Goal: Task Accomplishment & Management: Manage account settings

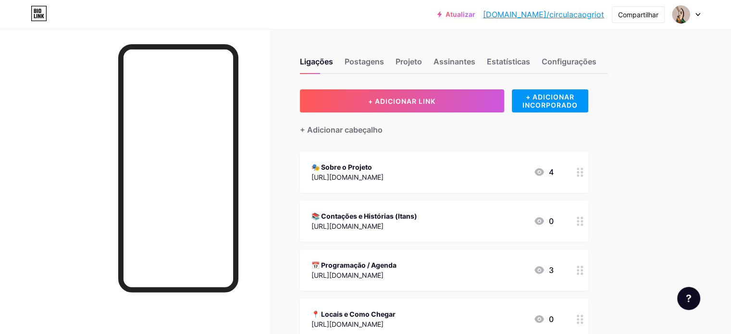
click at [383, 223] on font "[URL][DOMAIN_NAME]" at bounding box center [347, 226] width 72 height 8
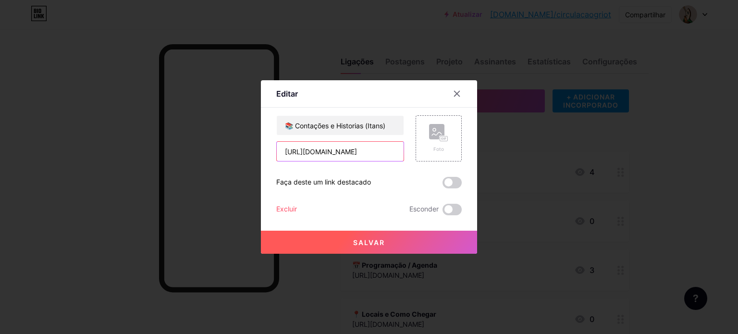
click at [341, 149] on input "[URL][DOMAIN_NAME]" at bounding box center [340, 151] width 127 height 19
paste input "youtube.com/@ciatupinamba_pontodecultura"
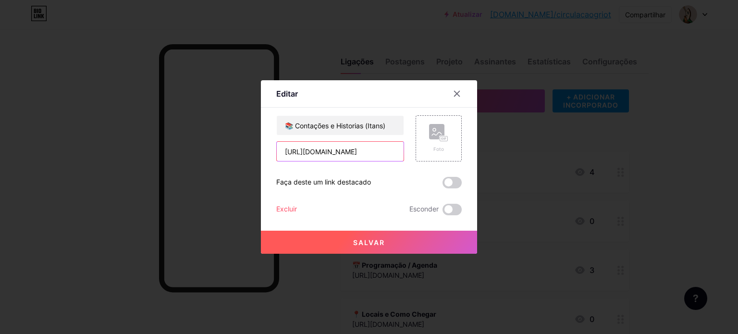
type input "[URL][DOMAIN_NAME]"
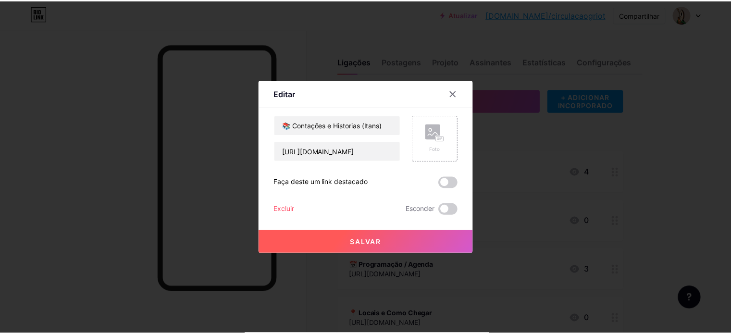
scroll to position [0, 0]
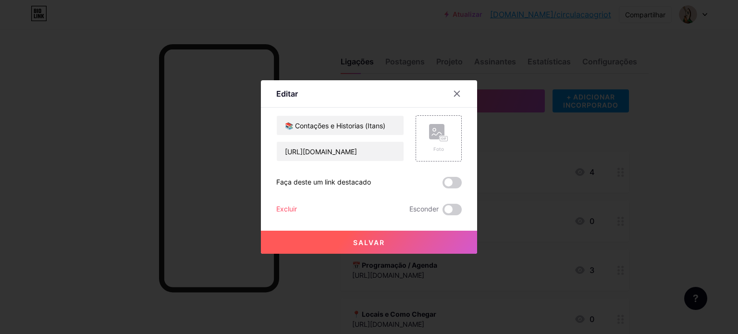
click at [369, 243] on font "Salvar" at bounding box center [369, 242] width 32 height 8
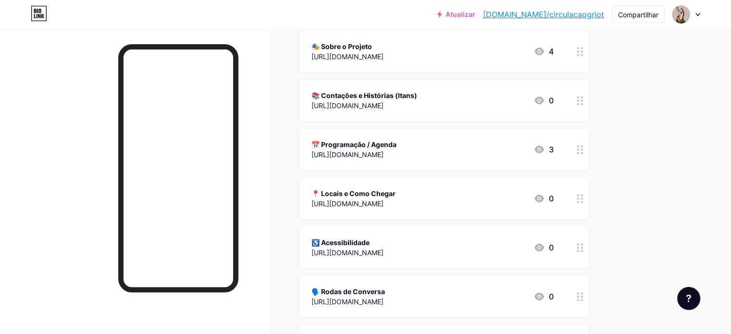
scroll to position [141, 0]
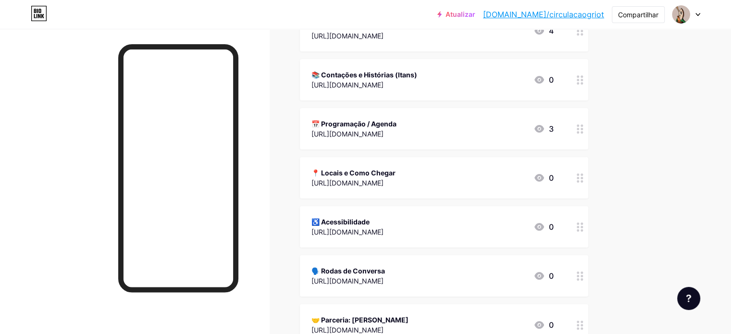
click at [383, 224] on div "♿ Acessibilidade" at bounding box center [347, 222] width 72 height 10
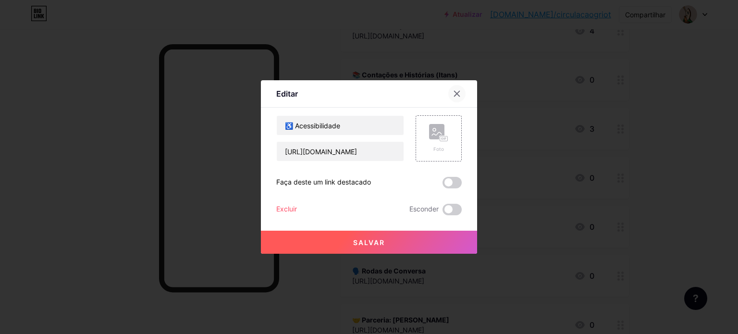
click at [455, 96] on icon at bounding box center [457, 94] width 8 height 8
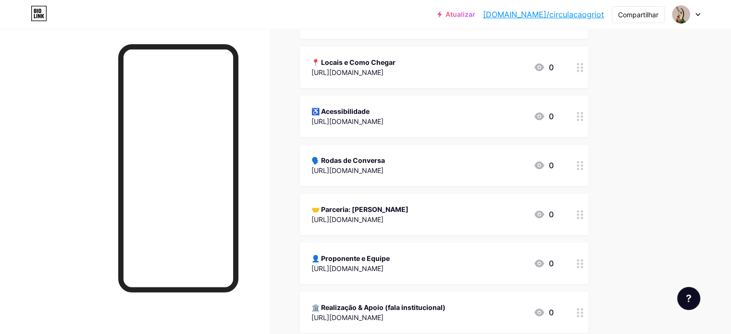
scroll to position [253, 0]
click at [392, 204] on font "🤝 Parceria: [PERSON_NAME]" at bounding box center [359, 208] width 97 height 8
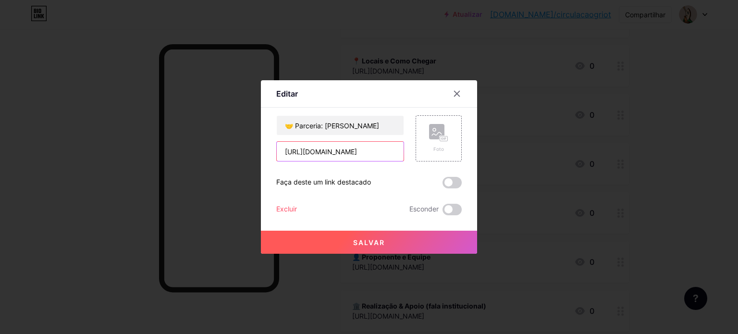
click at [327, 153] on input "[URL][DOMAIN_NAME]" at bounding box center [340, 151] width 127 height 19
paste input "nisfram.org.br/"
type input "[URL][DOMAIN_NAME]"
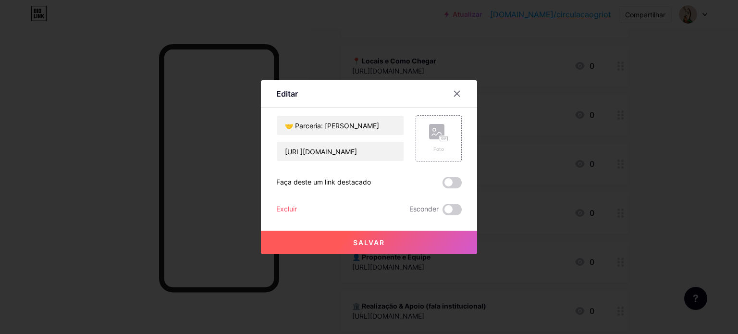
click at [377, 244] on font "Salvar" at bounding box center [369, 242] width 32 height 8
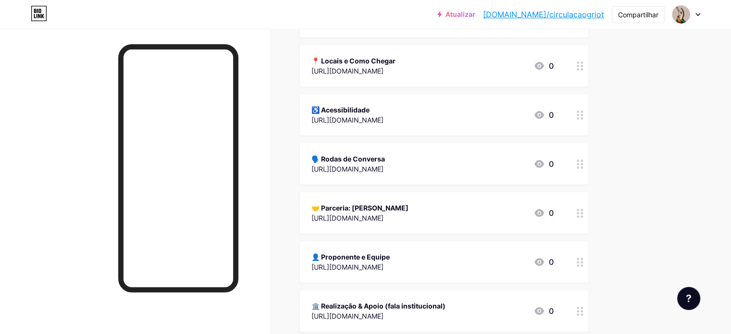
click at [579, 209] on circle at bounding box center [578, 210] width 2 height 2
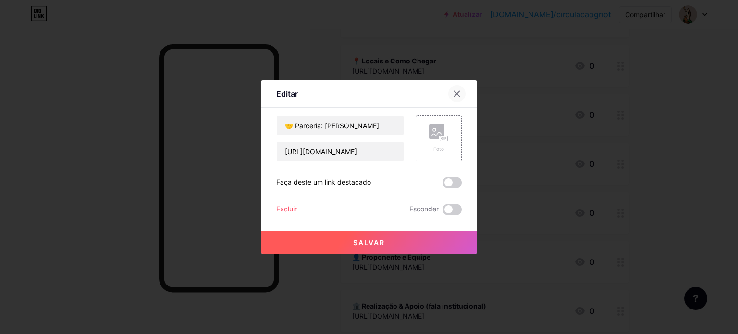
click at [459, 96] on icon at bounding box center [457, 94] width 8 height 8
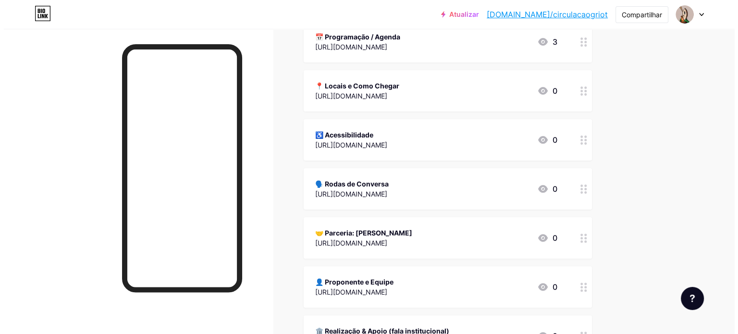
scroll to position [213, 0]
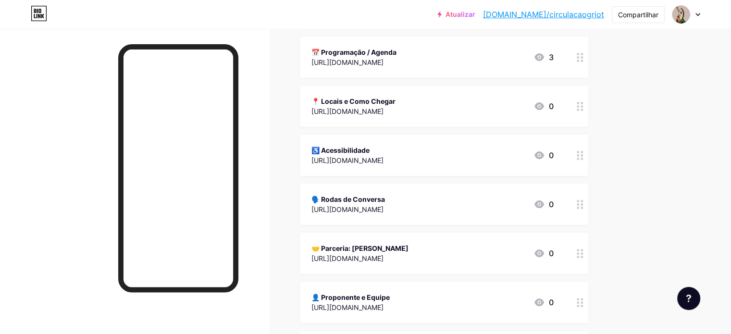
click at [395, 104] on div "📍 Locais e Como Chegar" at bounding box center [353, 101] width 84 height 10
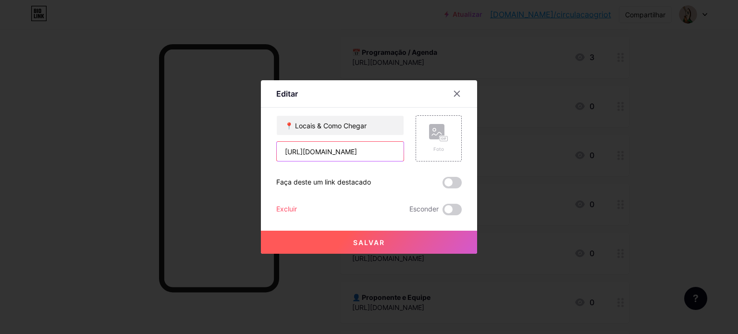
click at [317, 151] on input "[URL][DOMAIN_NAME]" at bounding box center [340, 151] width 127 height 19
paste input "nisfram.org.br/"
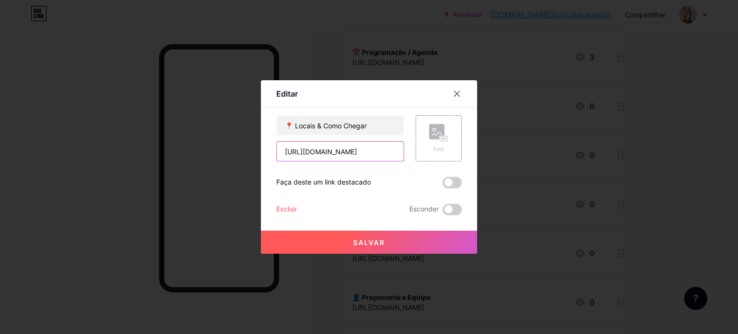
click at [326, 150] on input "[URL][DOMAIN_NAME]" at bounding box center [340, 151] width 127 height 19
paste input "cer"
type input "[URL][DOMAIN_NAME]"
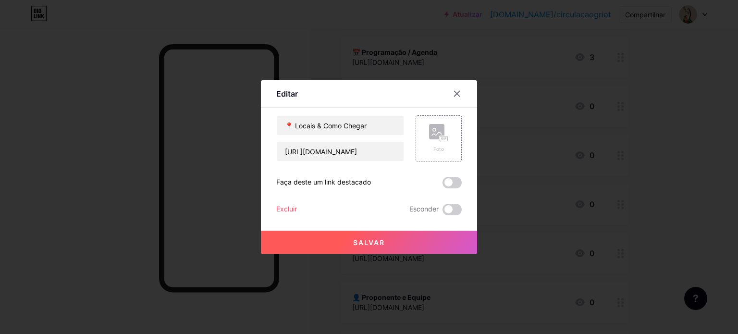
click at [371, 239] on font "Salvar" at bounding box center [369, 242] width 32 height 8
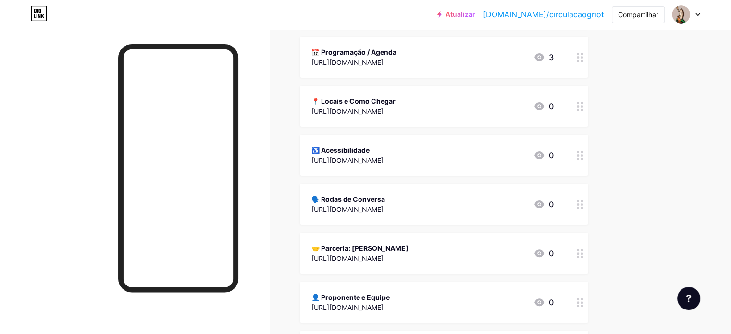
click at [408, 249] on font "🤝 Parceria: [PERSON_NAME]" at bounding box center [359, 248] width 97 height 8
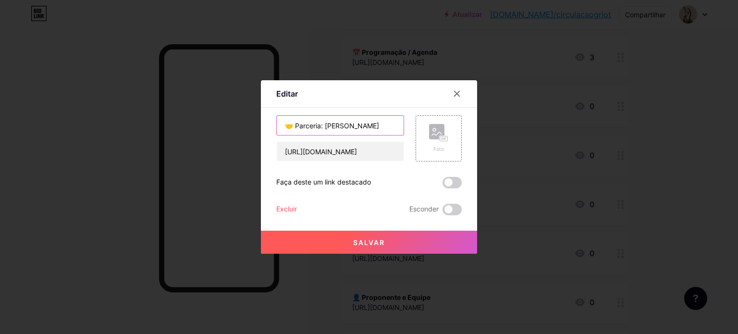
drag, startPoint x: 380, startPoint y: 124, endPoint x: 288, endPoint y: 131, distance: 92.5
click at [288, 131] on input "🤝 Parceria: [PERSON_NAME]" at bounding box center [340, 125] width 127 height 19
click at [391, 235] on button "Salvar" at bounding box center [369, 242] width 216 height 23
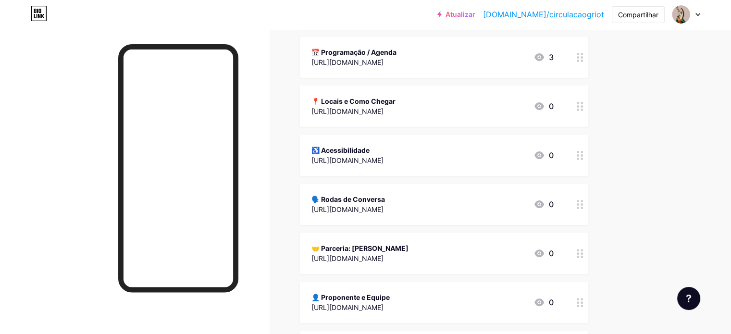
click at [383, 107] on font "[URL][DOMAIN_NAME]" at bounding box center [347, 111] width 72 height 8
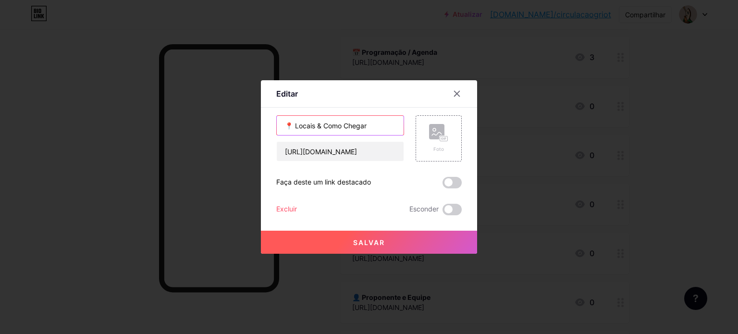
click at [360, 126] on input "📍 Locais & Como Chegar" at bounding box center [340, 125] width 127 height 19
paste input "Parceria: Nisfram Sumaré"
drag, startPoint x: 325, startPoint y: 124, endPoint x: 377, endPoint y: 123, distance: 51.9
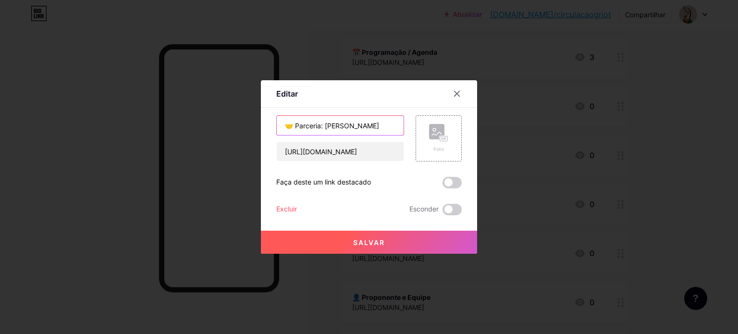
click at [377, 123] on input "🤝 Parceria: [PERSON_NAME]" at bounding box center [340, 125] width 127 height 19
type input "🤝 Parceria: CER Centro Educacional Rebouças"
click at [373, 240] on font "Salvar" at bounding box center [369, 242] width 32 height 8
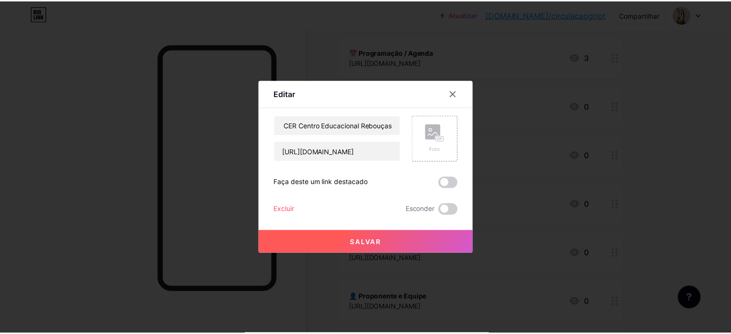
scroll to position [0, 0]
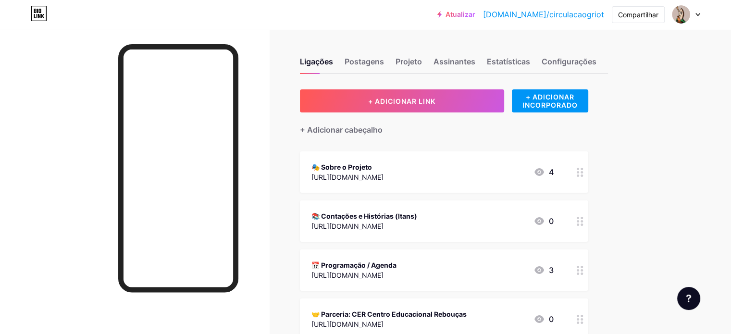
drag, startPoint x: 408, startPoint y: 170, endPoint x: 365, endPoint y: 172, distance: 43.8
click at [365, 172] on div "[URL][DOMAIN_NAME]" at bounding box center [347, 177] width 72 height 10
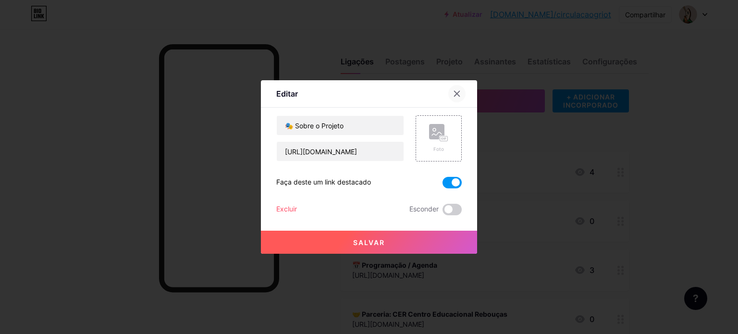
click at [455, 98] on div at bounding box center [456, 93] width 17 height 17
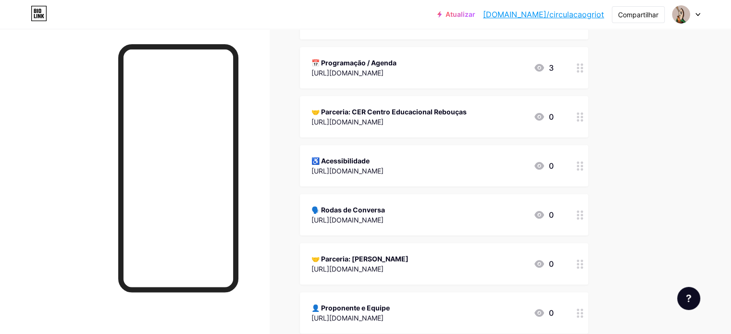
scroll to position [204, 0]
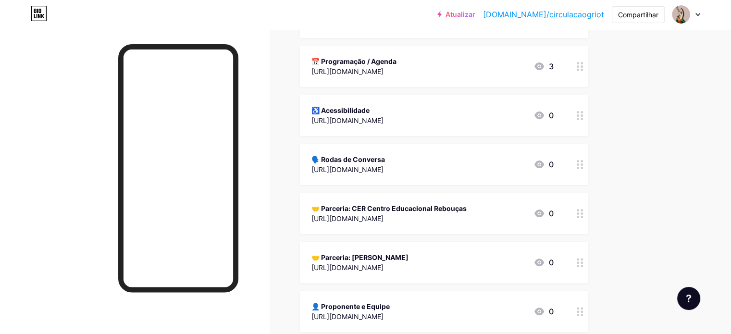
click at [383, 67] on font "[URL][DOMAIN_NAME]" at bounding box center [347, 71] width 72 height 8
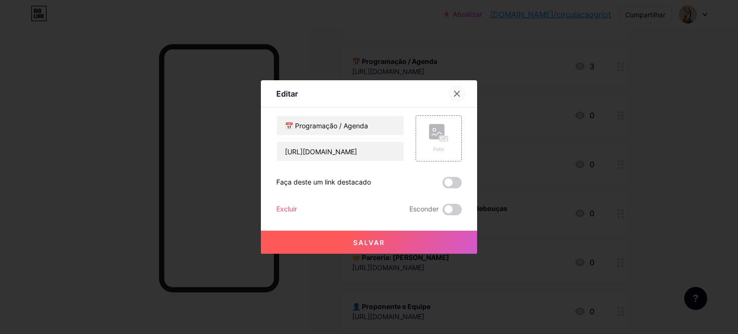
click at [461, 95] on div at bounding box center [456, 93] width 17 height 17
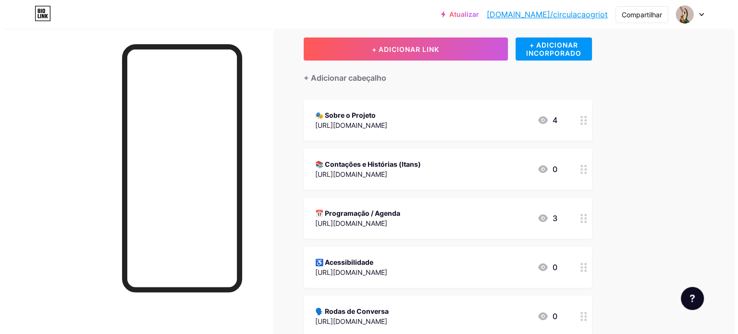
scroll to position [49, 0]
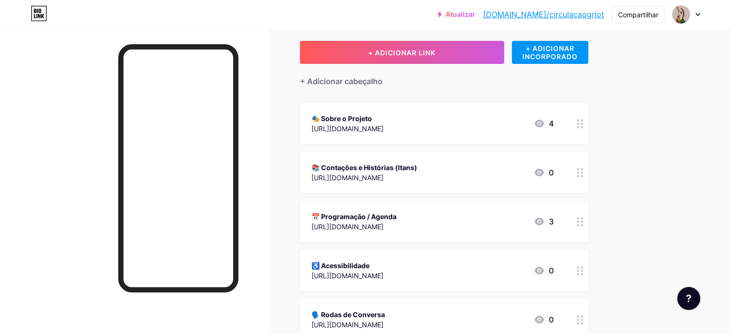
click at [383, 322] on font "[URL][DOMAIN_NAME]" at bounding box center [347, 325] width 72 height 8
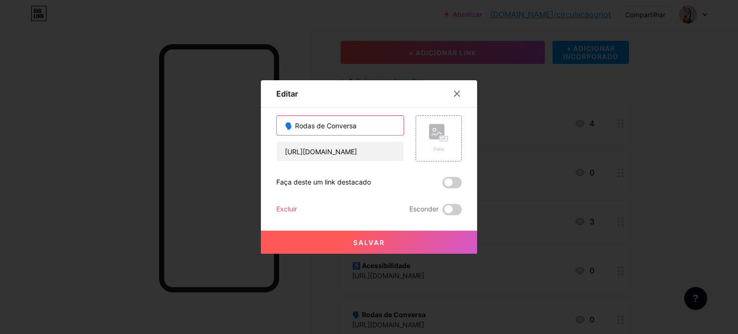
drag, startPoint x: 361, startPoint y: 126, endPoint x: 297, endPoint y: 126, distance: 64.4
click at [297, 126] on input "🗣️ Rodas de Conversa" at bounding box center [340, 125] width 127 height 19
type input "🗣️ Registros Oficiais"
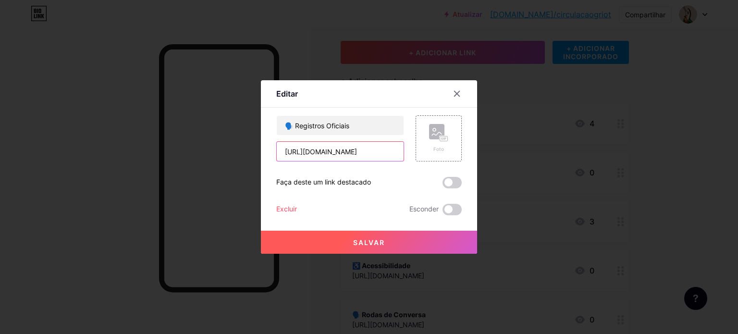
click at [361, 152] on input "[URL][DOMAIN_NAME]" at bounding box center [340, 151] width 127 height 19
paste input "flickr.com/photos/203482511@N02/albums/"
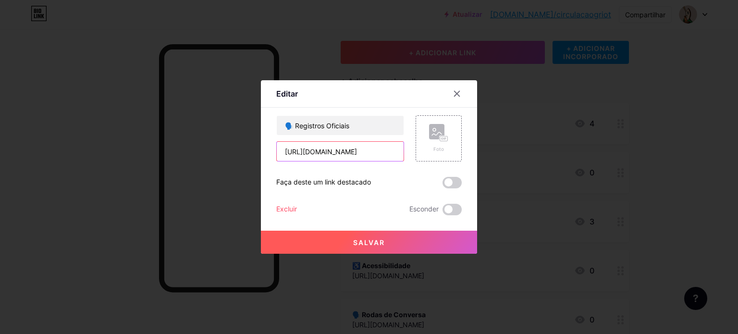
scroll to position [0, 70]
type input "[URL][DOMAIN_NAME]"
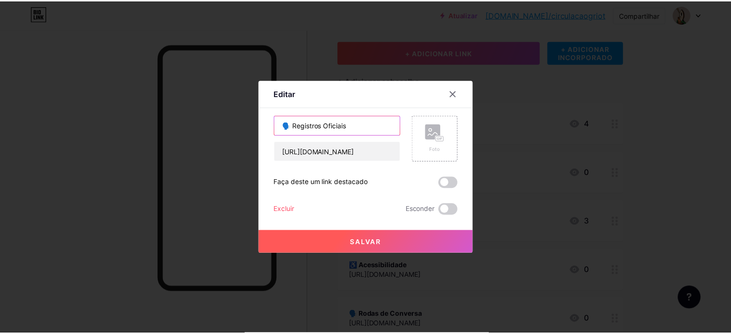
scroll to position [0, 0]
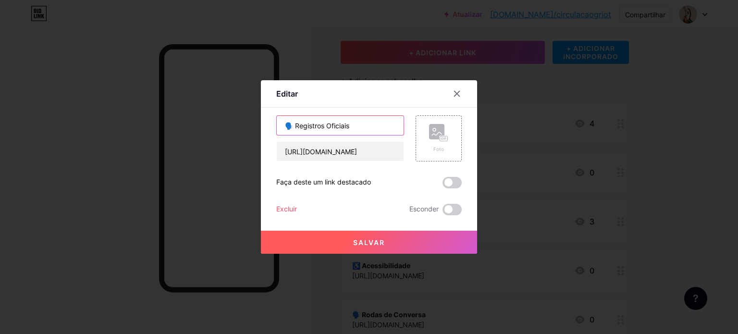
drag, startPoint x: 294, startPoint y: 127, endPoint x: 281, endPoint y: 128, distance: 13.0
click at [281, 128] on input "🗣️ Registros Oficiais" at bounding box center [340, 125] width 127 height 19
paste input "📸"
type input "🎭📸 Registros Oficiais"
click at [371, 241] on font "Salvar" at bounding box center [369, 242] width 32 height 8
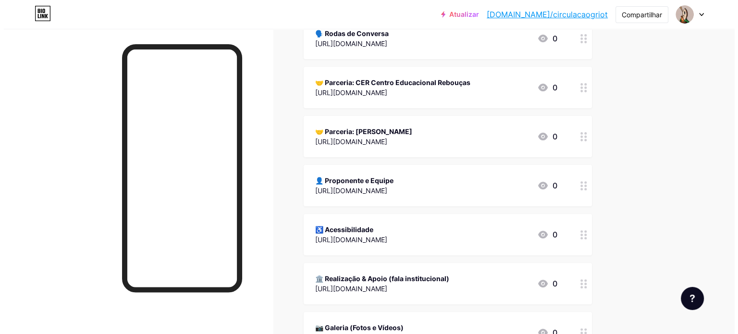
scroll to position [296, 0]
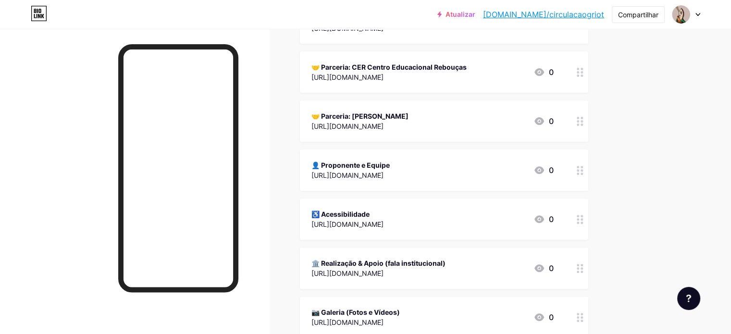
click at [390, 168] on div "👤 Proponente e Equipe" at bounding box center [350, 165] width 78 height 10
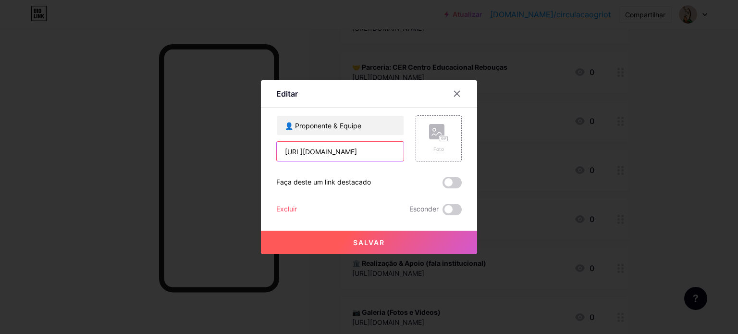
click at [363, 153] on input "[URL][DOMAIN_NAME]" at bounding box center [340, 151] width 127 height 19
paste input "instagram.com/p.cultciatupinamba?igsh=MXVua3g1bW1yaW4wMw=="
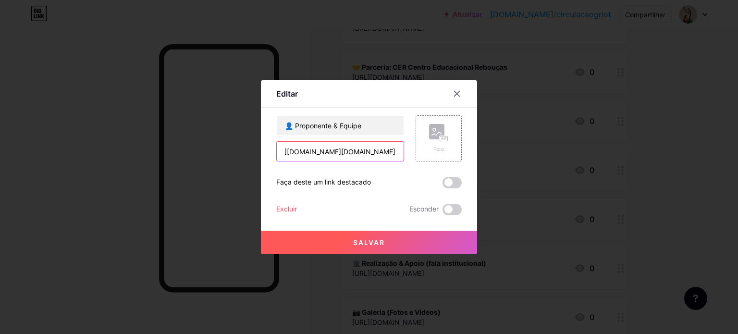
type input "[URL][DOMAIN_NAME][DOMAIN_NAME]"
click at [371, 239] on font "Salvar" at bounding box center [369, 242] width 32 height 8
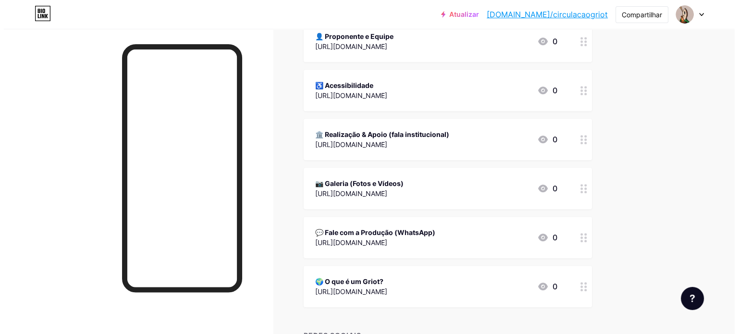
scroll to position [417, 0]
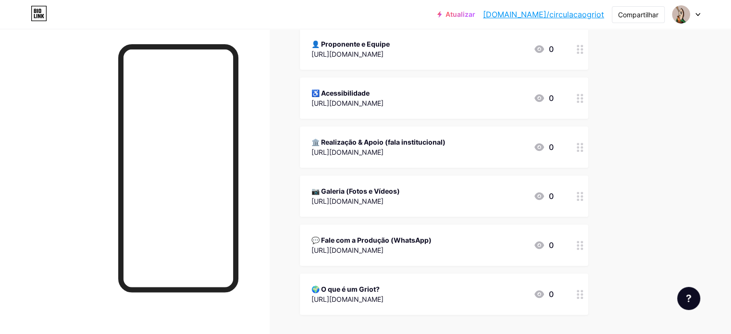
click at [400, 196] on div "[URL][DOMAIN_NAME]" at bounding box center [355, 201] width 88 height 10
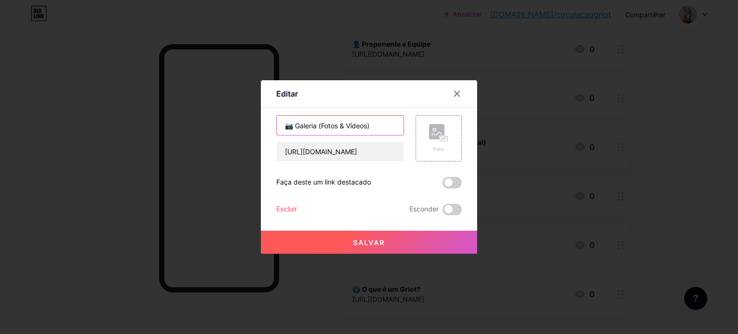
drag, startPoint x: 374, startPoint y: 126, endPoint x: 353, endPoint y: 123, distance: 20.9
click at [353, 123] on input "📷 Galeria (Fotos & Vídeos)" at bounding box center [340, 125] width 127 height 19
click at [375, 125] on input "📷 Galeria (Fotos & Vídeos)" at bounding box center [340, 125] width 127 height 19
drag, startPoint x: 375, startPoint y: 125, endPoint x: 300, endPoint y: 130, distance: 75.2
click at [300, 130] on input "📷 Galeria (Fotos & Vídeos)" at bounding box center [340, 125] width 127 height 19
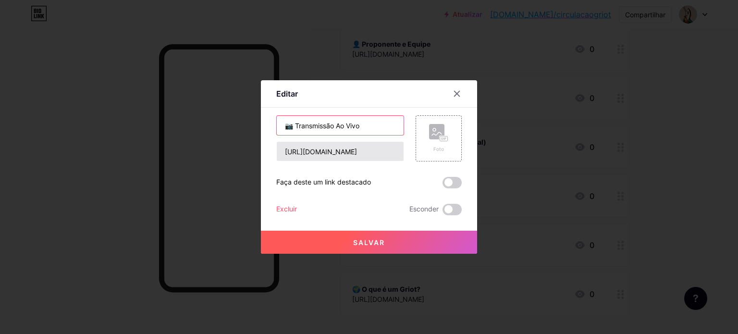
type input "📷 Transmissão Ao Vivo"
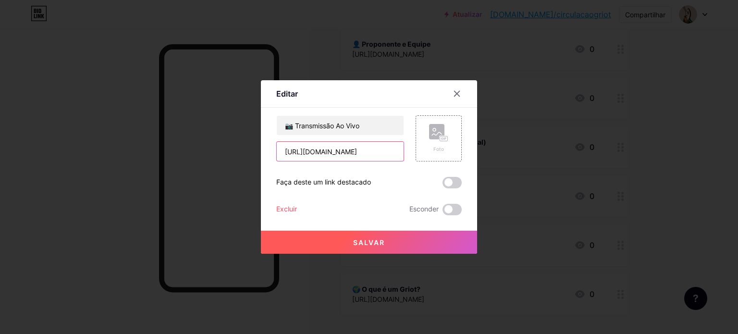
click at [344, 146] on input "[URL][DOMAIN_NAME]" at bounding box center [340, 151] width 127 height 19
paste input "instagram.com/p.cultciatupinamba?igsh=MXVua3g1bW1yaW4wMw=="
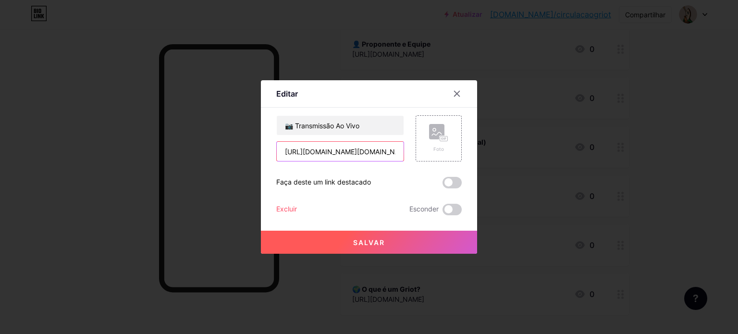
paste input "youtube.com/@ciatupinamba_pontodecultura"
type input "[URL][DOMAIN_NAME]"
click at [373, 238] on font "Salvar" at bounding box center [369, 242] width 32 height 8
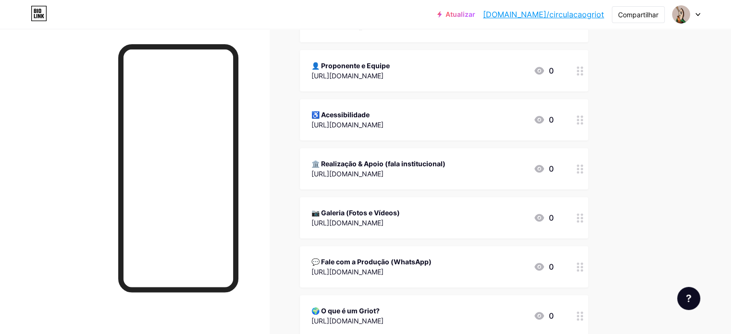
scroll to position [394, 0]
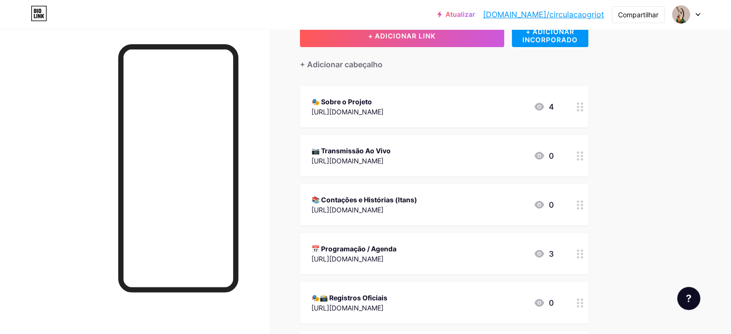
scroll to position [64, 0]
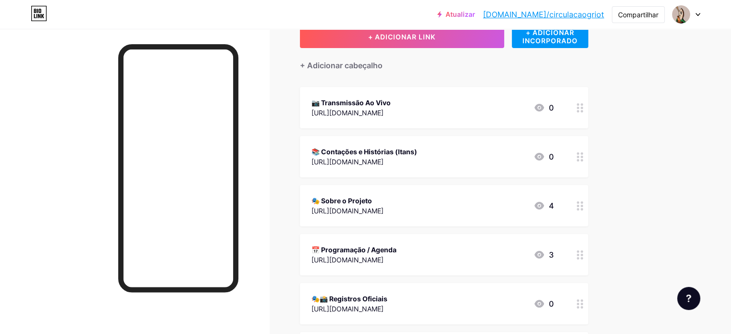
click at [583, 110] on icon at bounding box center [580, 107] width 7 height 9
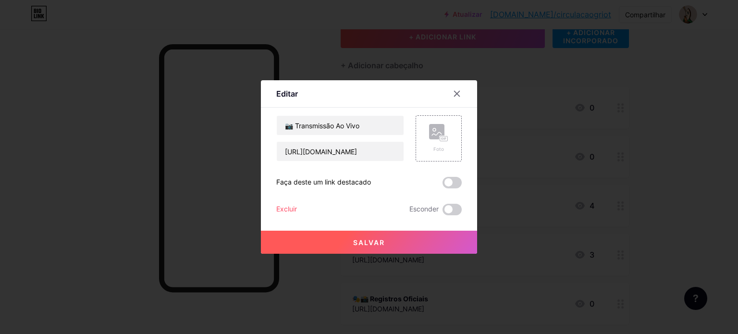
click at [452, 183] on span at bounding box center [452, 183] width 19 height 12
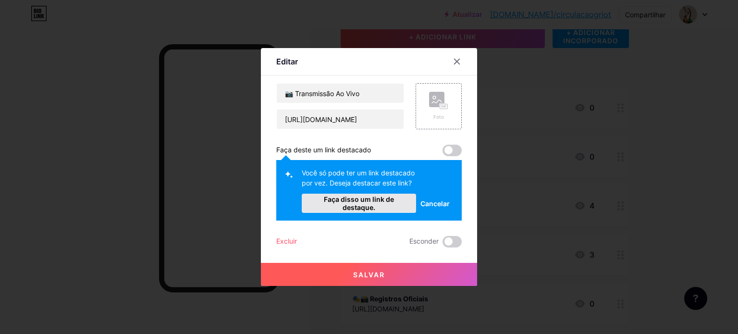
click at [382, 202] on font "Faça disso um link de destaque." at bounding box center [359, 203] width 70 height 16
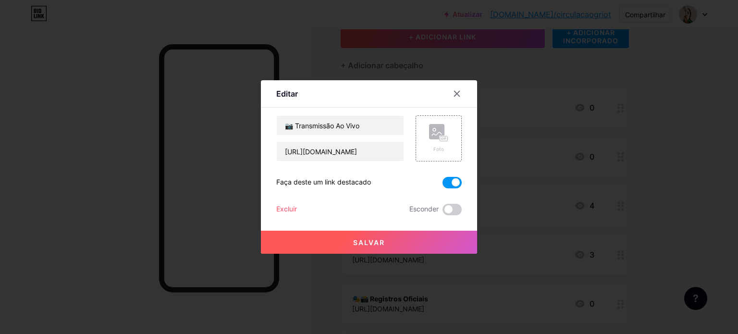
click at [386, 246] on button "Salvar" at bounding box center [369, 242] width 216 height 23
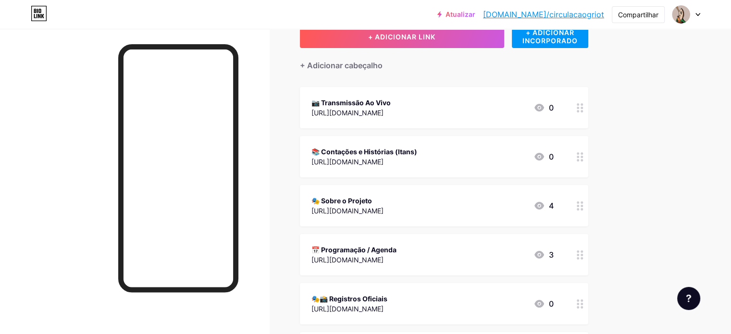
drag, startPoint x: 736, startPoint y: 121, endPoint x: 684, endPoint y: 68, distance: 73.7
click at [588, 99] on div at bounding box center [580, 107] width 16 height 41
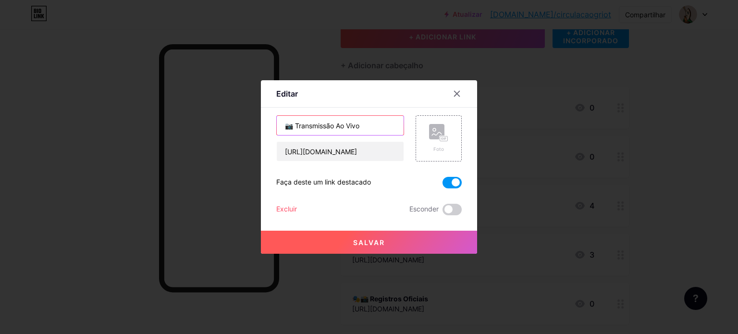
click at [293, 124] on input "📷 Transmissão Ao Vivo" at bounding box center [340, 125] width 127 height 19
click at [321, 123] on input "📷 Transmissão Ao Vivo" at bounding box center [340, 125] width 127 height 19
paste input "Transmissão ao v"
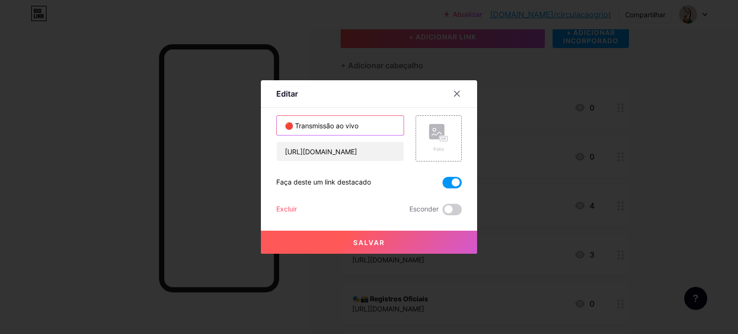
type input "🔴 Transmissão ao vivo"
click at [379, 241] on font "Salvar" at bounding box center [369, 242] width 32 height 8
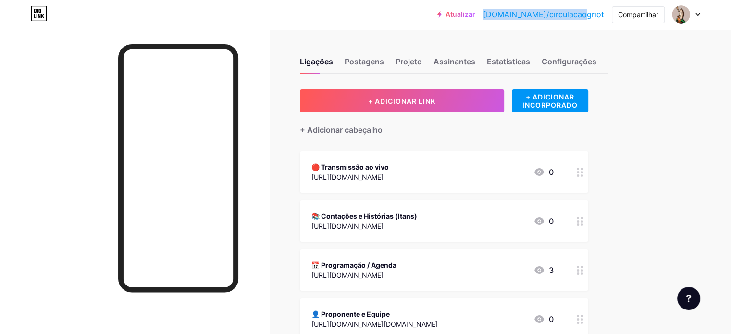
drag, startPoint x: 518, startPoint y: 16, endPoint x: 602, endPoint y: 14, distance: 84.1
click at [602, 14] on div "Atualizar [DOMAIN_NAME]/circul... [DOMAIN_NAME]/circulacaogriot" at bounding box center [520, 14] width 167 height 17
copy font "[DOMAIN_NAME]/circulacaogriot"
